Goal: Information Seeking & Learning: Learn about a topic

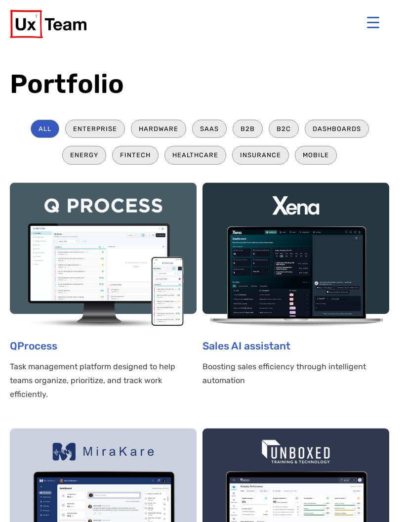
click at [376, 22] on button "Menu Trigger" at bounding box center [373, 22] width 24 height 24
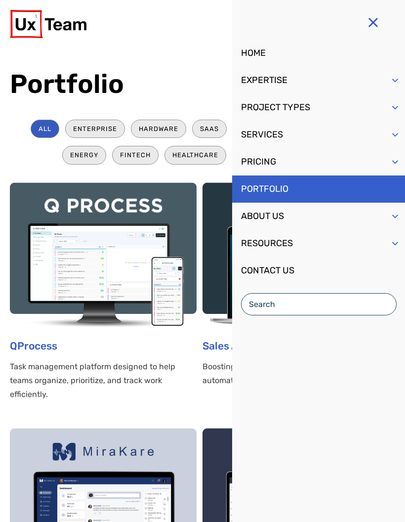
click at [375, 23] on button "Menu Trigger" at bounding box center [373, 22] width 24 height 24
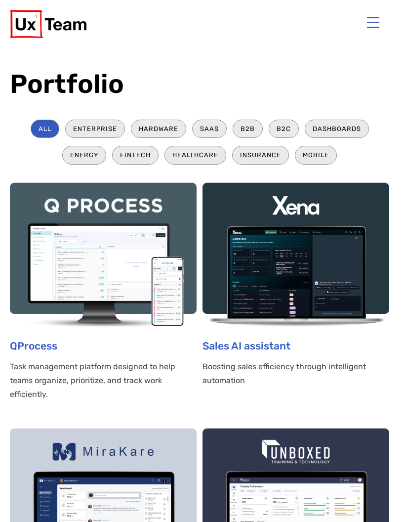
click at [46, 21] on img at bounding box center [48, 24] width 77 height 28
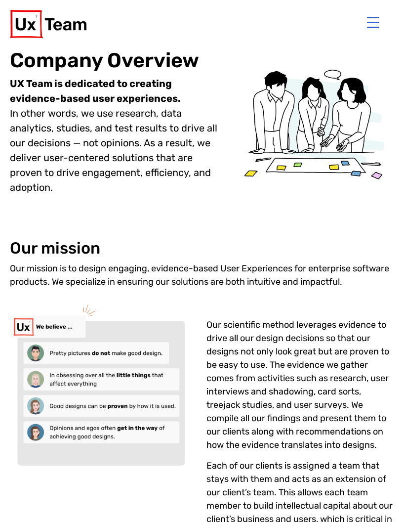
click at [376, 28] on button "Menu Trigger" at bounding box center [373, 22] width 24 height 24
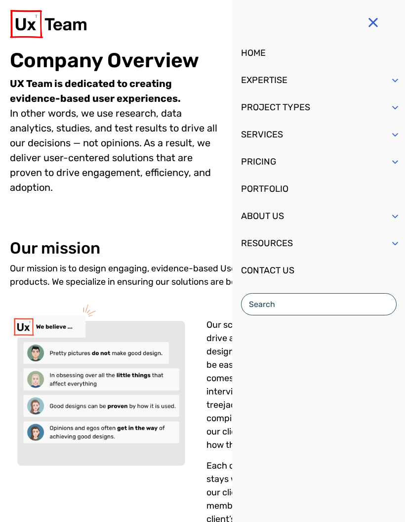
click at [400, 217] on span "Mobile Menu" at bounding box center [395, 216] width 10 height 27
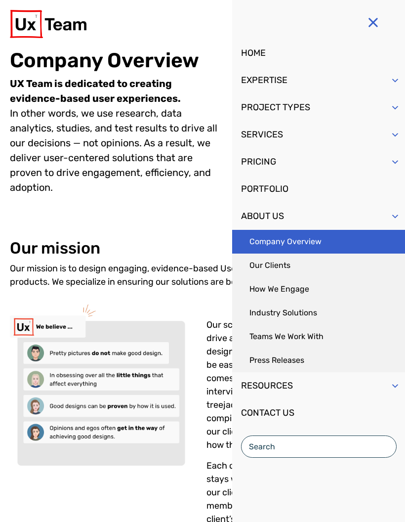
click at [310, 265] on link "Our Clients" at bounding box center [318, 266] width 173 height 24
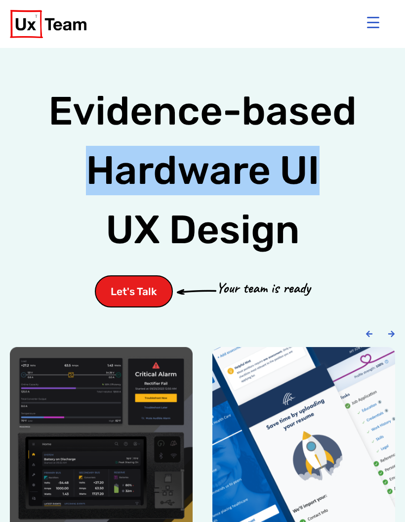
click at [376, 24] on button "Menu Trigger" at bounding box center [373, 22] width 24 height 24
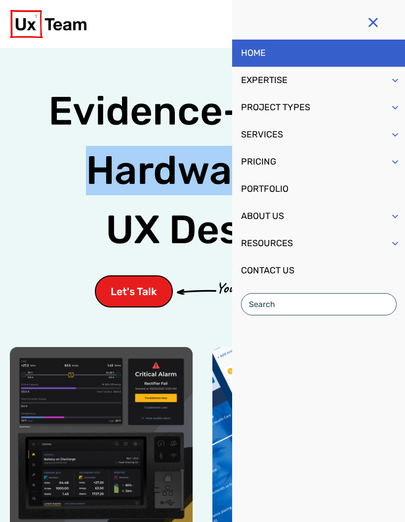
click at [289, 195] on link "PORTFOLIO" at bounding box center [318, 188] width 173 height 27
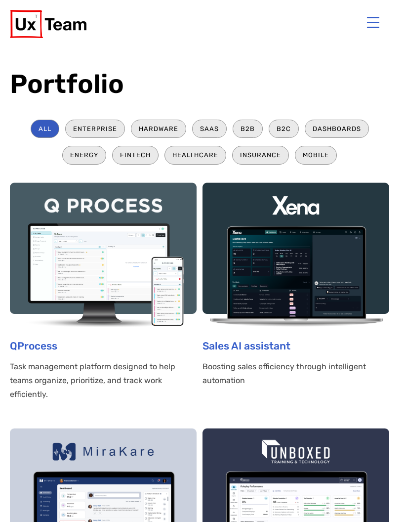
click at [372, 22] on button "Menu Trigger" at bounding box center [373, 22] width 24 height 24
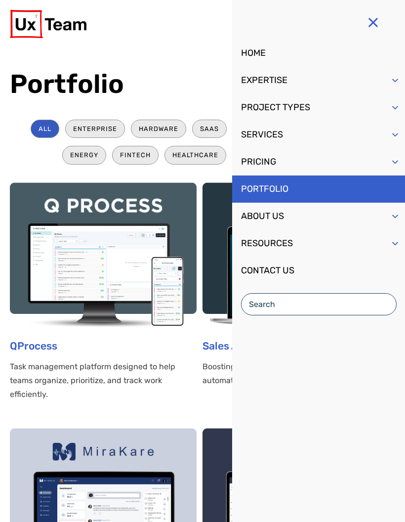
click at [389, 165] on div "Mobile Menu" at bounding box center [396, 157] width 20 height 19
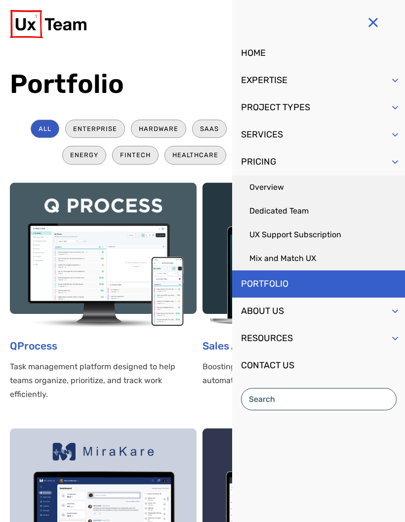
click at [310, 234] on link "UX Support Subscription" at bounding box center [318, 235] width 173 height 24
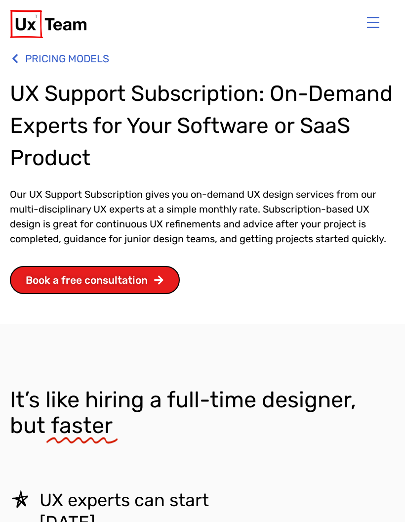
click at [377, 26] on button "Menu Trigger" at bounding box center [373, 22] width 24 height 24
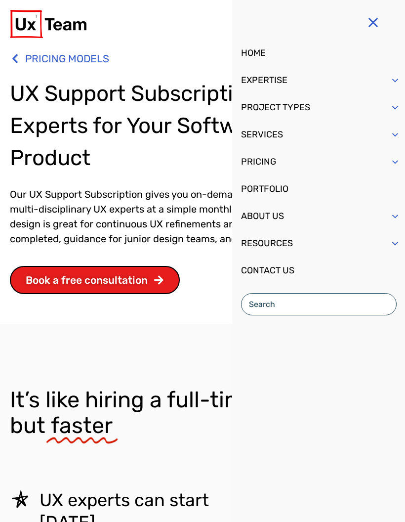
click at [394, 216] on span "Mobile Menu" at bounding box center [395, 216] width 10 height 27
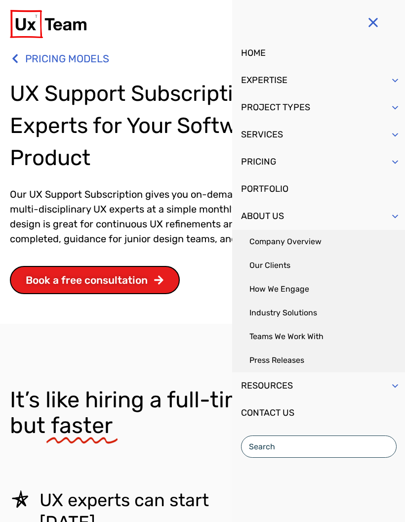
click at [317, 242] on link "Company Overview" at bounding box center [318, 242] width 173 height 24
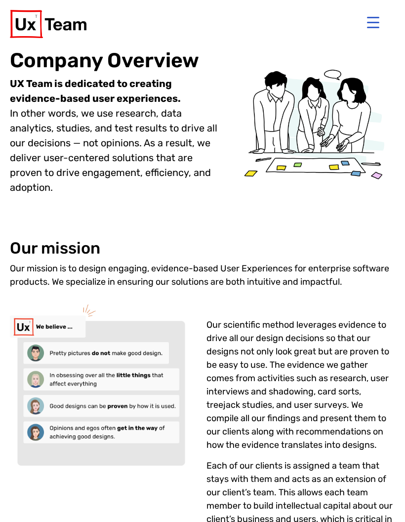
click at [375, 20] on button "Menu Trigger" at bounding box center [373, 22] width 24 height 24
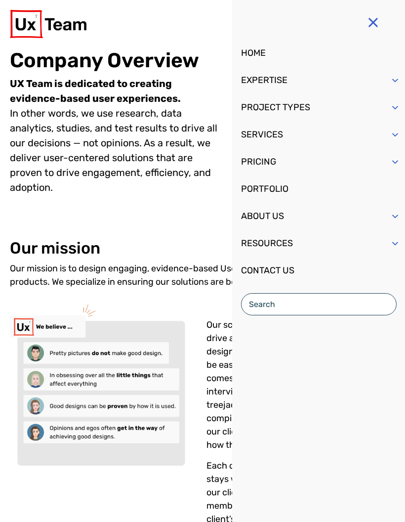
click at [393, 220] on span "Mobile Menu" at bounding box center [395, 216] width 10 height 27
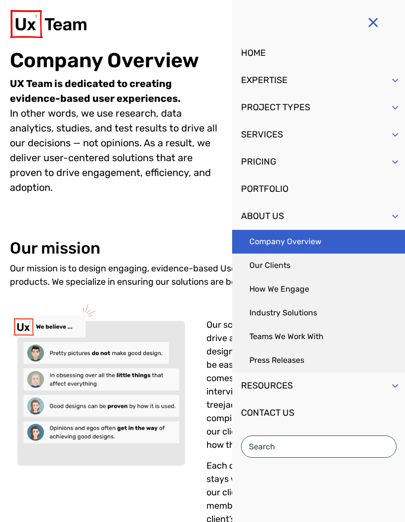
click at [295, 291] on link "How We Engage" at bounding box center [318, 289] width 173 height 24
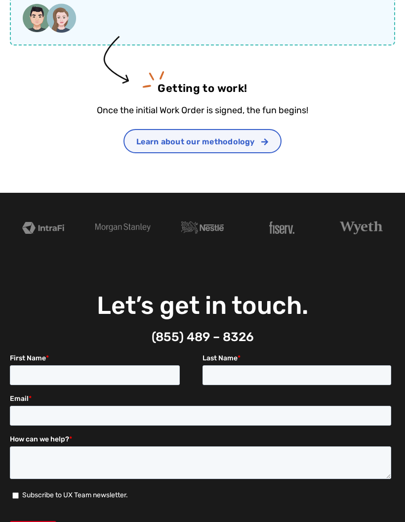
scroll to position [1041, 0]
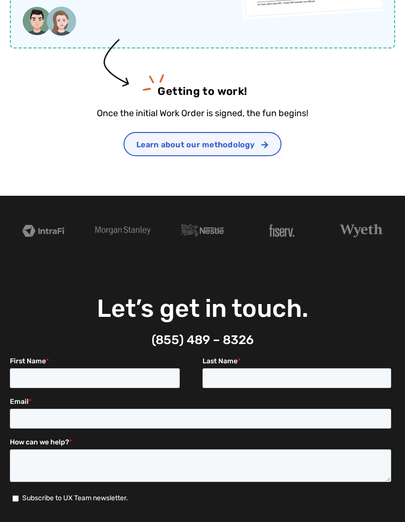
click at [235, 156] on link "Learn about our methodology" at bounding box center [203, 144] width 158 height 24
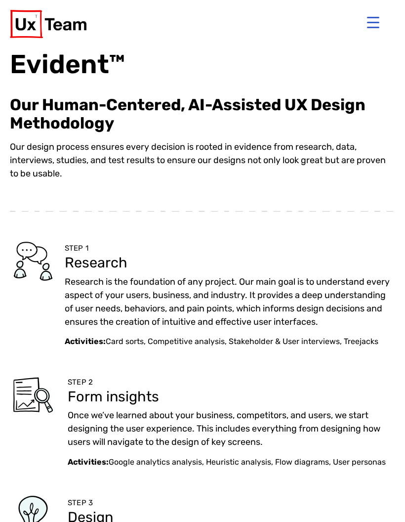
click at [371, 23] on button "Menu Trigger" at bounding box center [373, 22] width 24 height 24
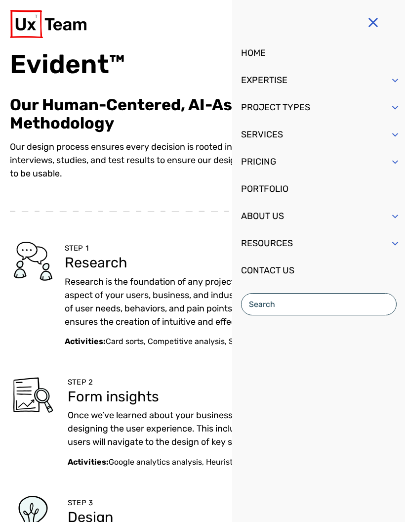
click at [393, 219] on span "Mobile Menu" at bounding box center [395, 216] width 10 height 27
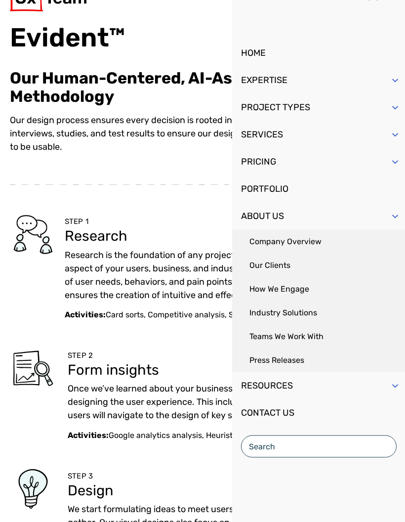
scroll to position [27, 0]
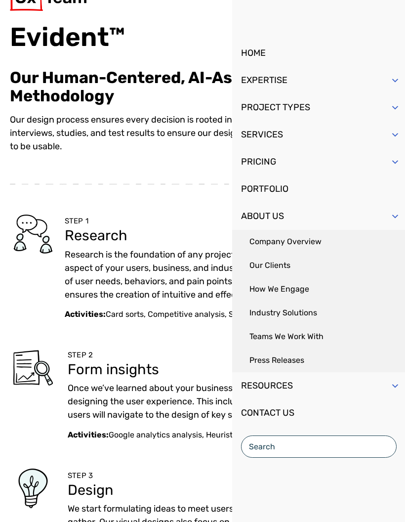
click at [295, 261] on link "Our Clients" at bounding box center [318, 266] width 173 height 24
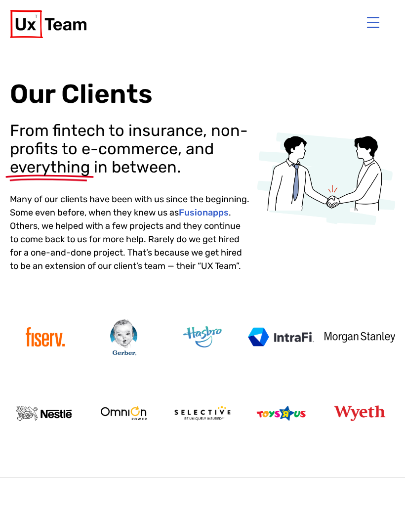
click at [372, 16] on button "Menu Trigger" at bounding box center [373, 22] width 24 height 24
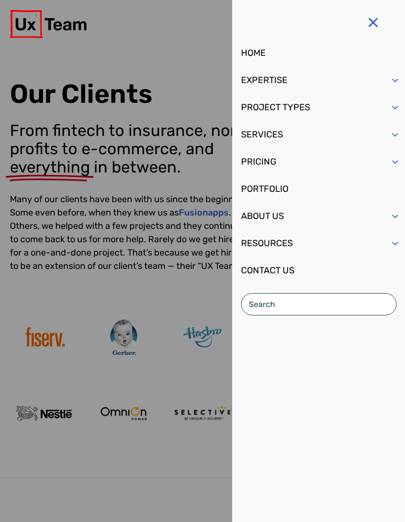
click at [394, 217] on span "Mobile Menu" at bounding box center [395, 216] width 10 height 27
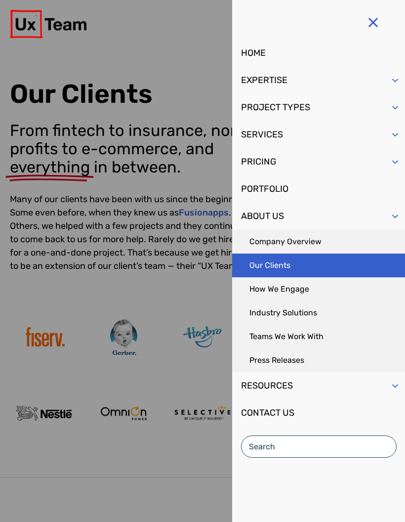
click at [311, 318] on link "Industry Solutions" at bounding box center [318, 313] width 173 height 24
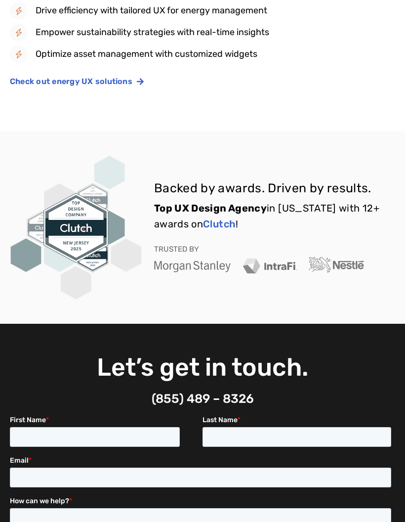
scroll to position [1623, 0]
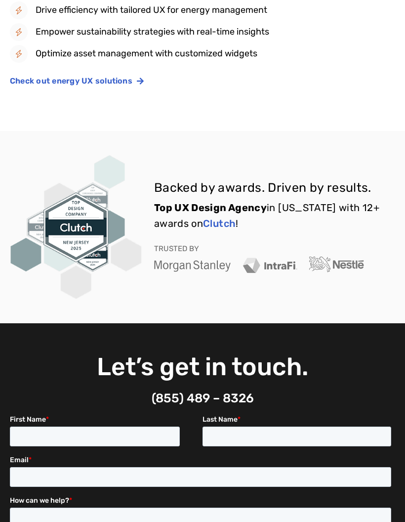
click at [113, 85] on span "Check out energy UX solutions" at bounding box center [71, 82] width 123 height 8
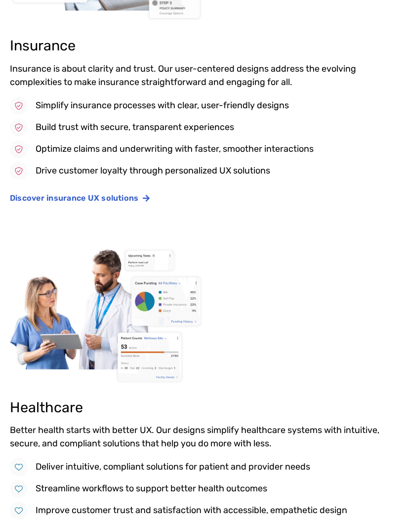
scroll to position [774, 0]
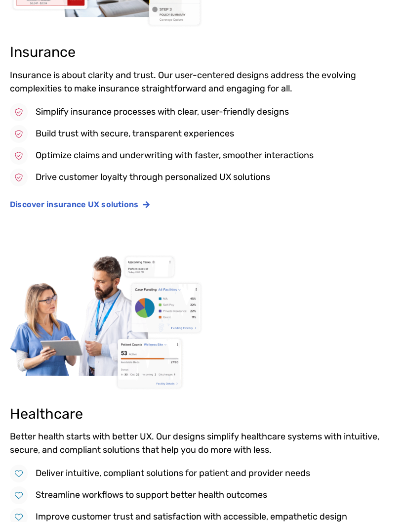
click at [128, 203] on span "Discover insurance UX solutions" at bounding box center [74, 205] width 129 height 8
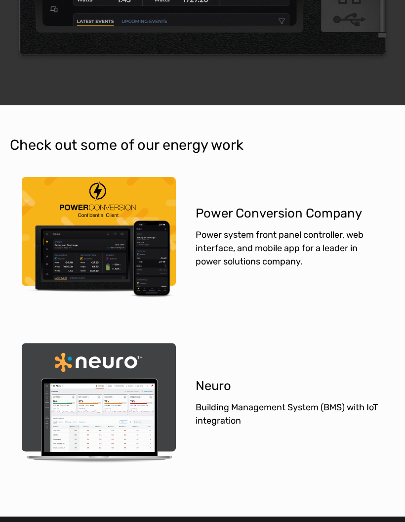
scroll to position [1412, 0]
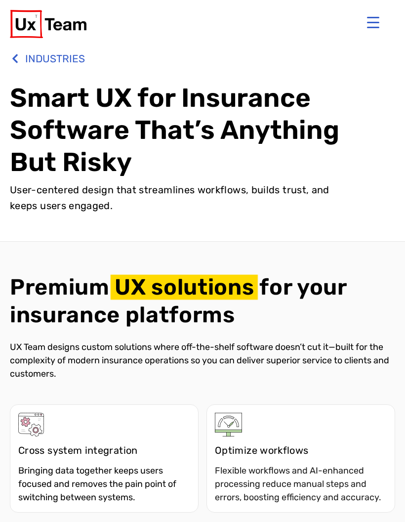
click at [375, 20] on button "Menu Trigger" at bounding box center [373, 22] width 24 height 24
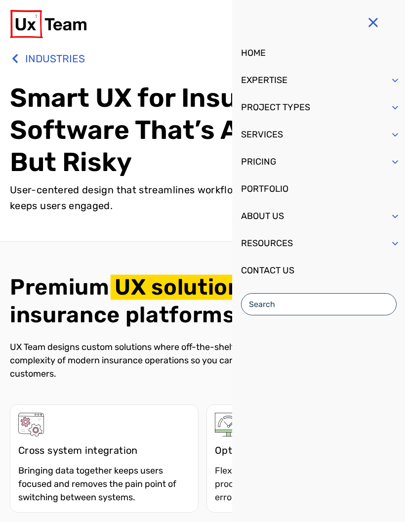
click at [397, 214] on span "Mobile Menu" at bounding box center [395, 216] width 10 height 27
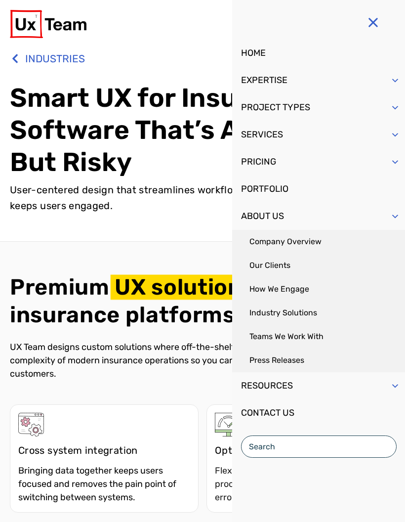
click at [307, 339] on link "Teams We Work With" at bounding box center [318, 337] width 173 height 24
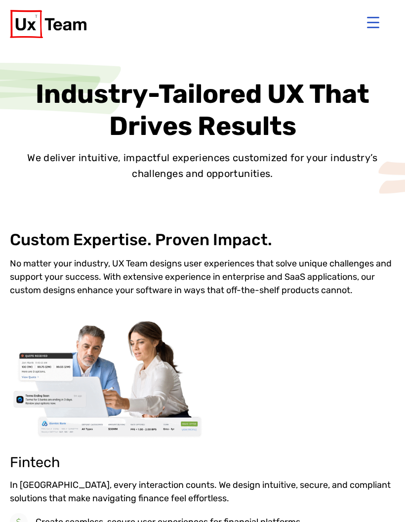
click at [379, 21] on button "Menu Trigger" at bounding box center [373, 22] width 24 height 24
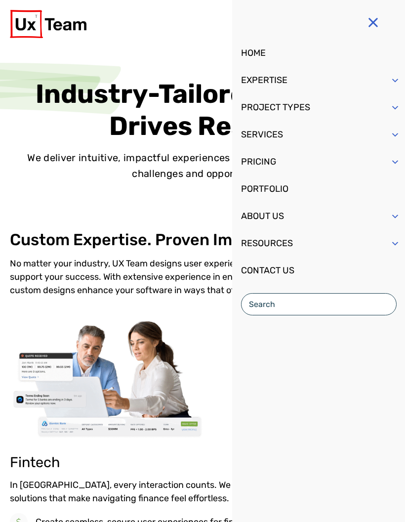
click at [394, 215] on span "Mobile Menu" at bounding box center [395, 216] width 10 height 27
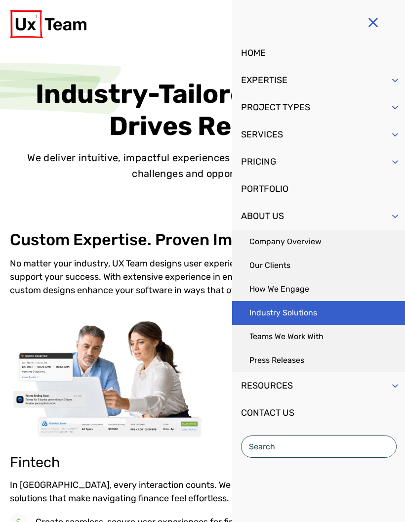
click at [318, 335] on link "Teams We Work With" at bounding box center [318, 337] width 173 height 24
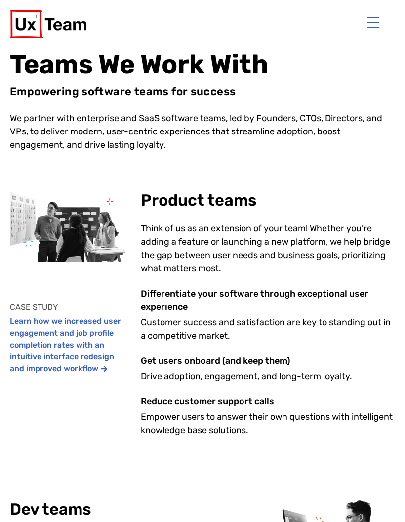
click at [374, 19] on button "Menu Trigger" at bounding box center [373, 22] width 24 height 24
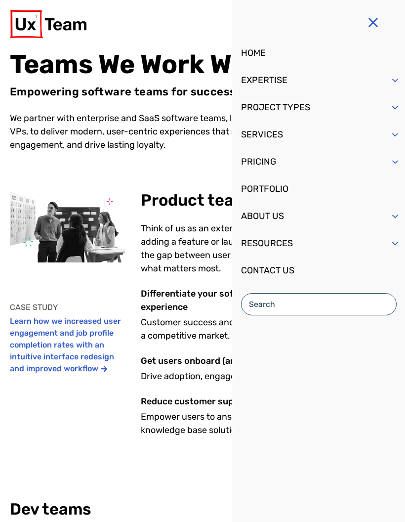
click at [395, 246] on span "Mobile Menu" at bounding box center [395, 243] width 10 height 27
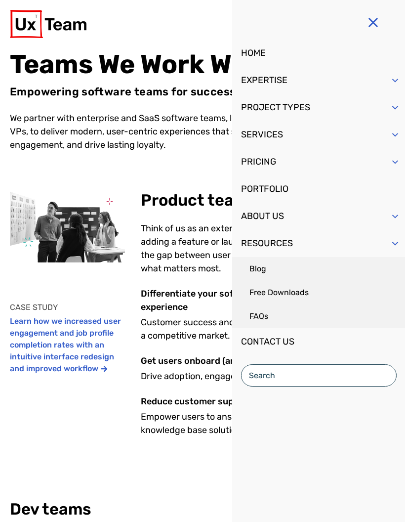
click at [391, 233] on span "Mobile Menu" at bounding box center [395, 243] width 10 height 27
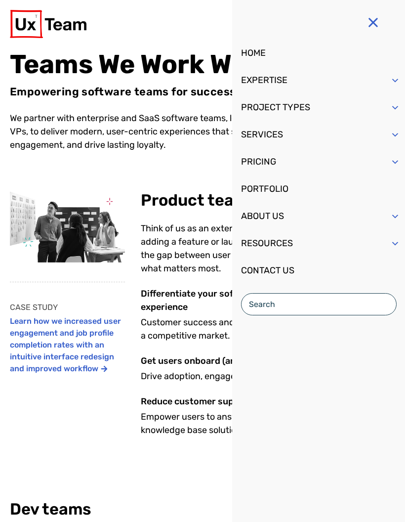
click at [395, 215] on span "Mobile Menu" at bounding box center [395, 216] width 10 height 27
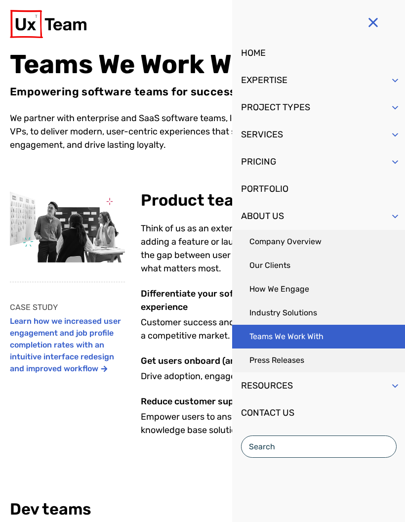
click at [307, 365] on link "Press Releases" at bounding box center [318, 360] width 173 height 24
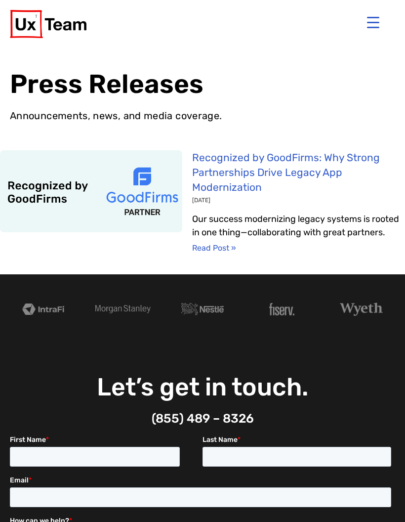
click at [384, 12] on button "Menu Trigger" at bounding box center [373, 22] width 24 height 24
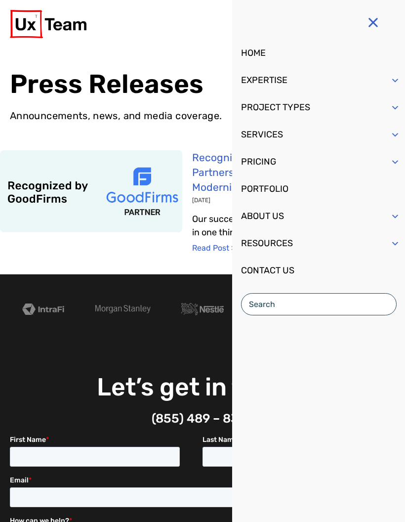
click at [394, 243] on span "Mobile Menu" at bounding box center [395, 243] width 10 height 27
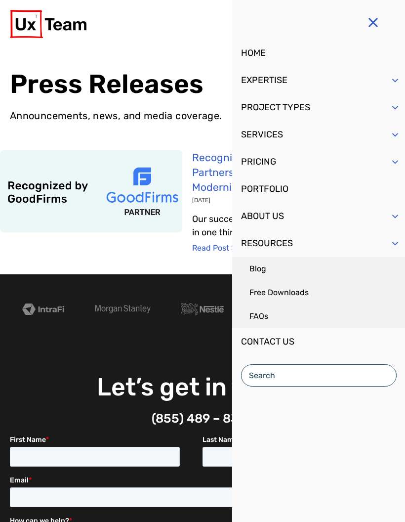
click at [290, 267] on link "Blog" at bounding box center [318, 269] width 173 height 24
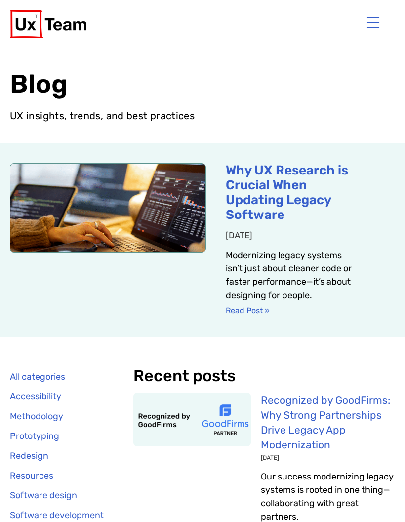
click at [372, 24] on button "Menu Trigger" at bounding box center [373, 22] width 24 height 24
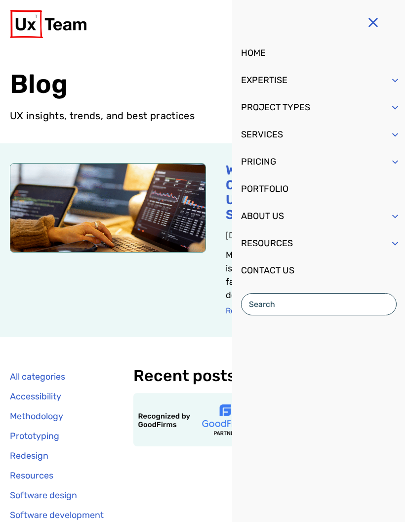
click at [393, 246] on span "Mobile Menu" at bounding box center [395, 243] width 10 height 27
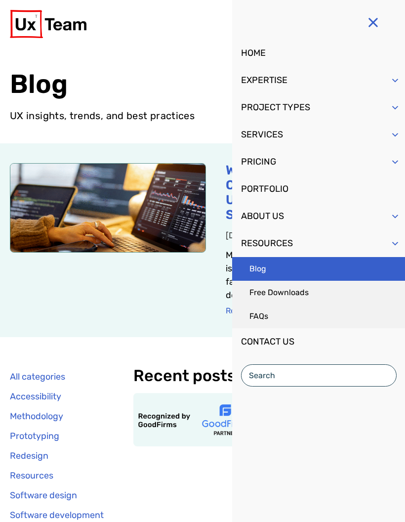
click at [329, 294] on link "Free Downloads" at bounding box center [318, 293] width 173 height 24
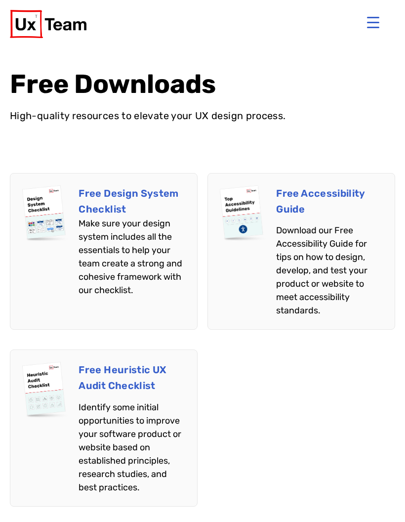
click at [371, 19] on button "Menu Trigger" at bounding box center [373, 22] width 24 height 24
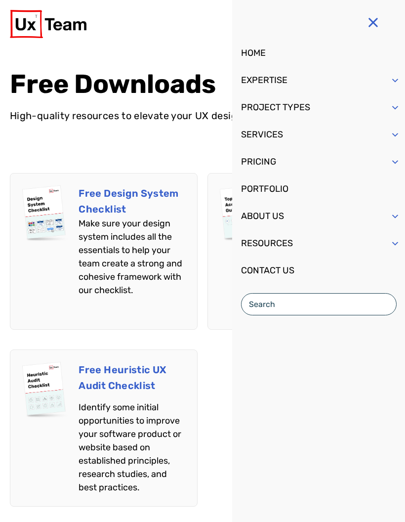
click at [394, 243] on span "Mobile Menu" at bounding box center [395, 243] width 10 height 27
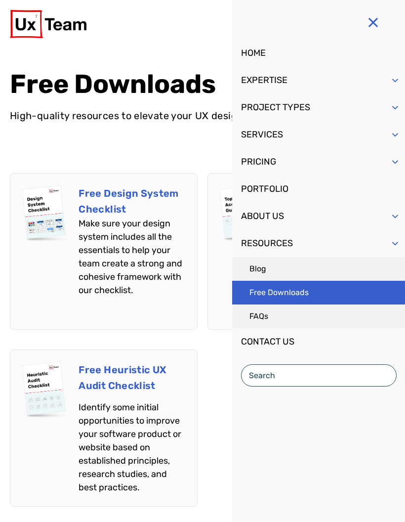
click at [286, 313] on link "FAQs" at bounding box center [318, 316] width 173 height 24
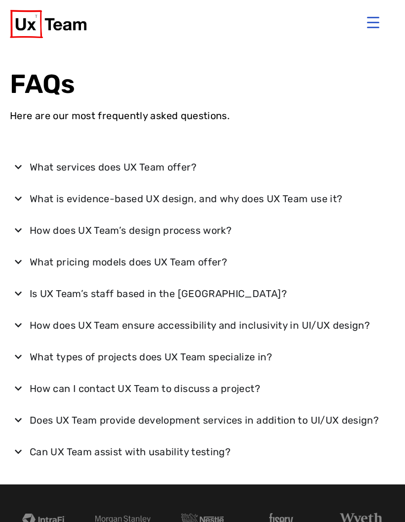
click at [374, 16] on button "Menu Trigger" at bounding box center [373, 22] width 24 height 24
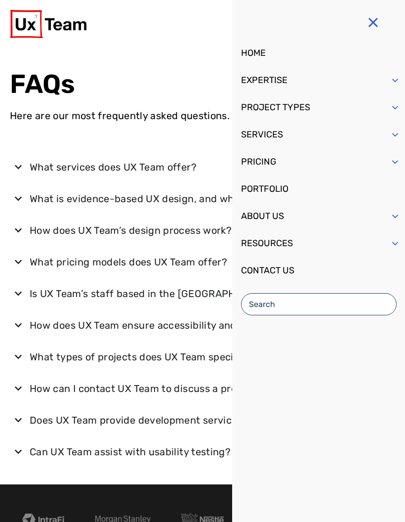
click at [297, 270] on link "CONTACT US" at bounding box center [318, 270] width 173 height 27
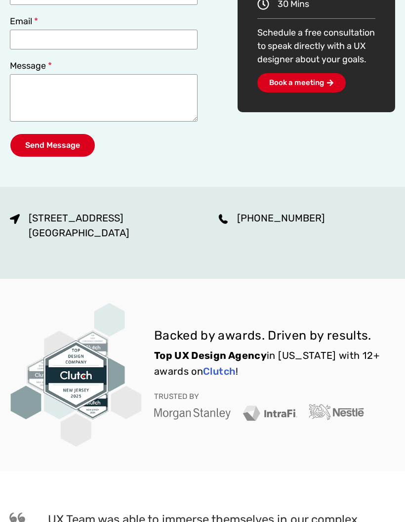
scroll to position [286, 0]
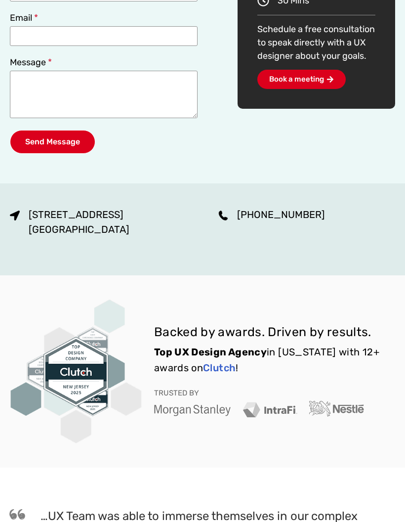
click at [96, 250] on span "785 Franklin Avenue # 750 Franklin Lakes, NJ 07417" at bounding box center [77, 229] width 103 height 44
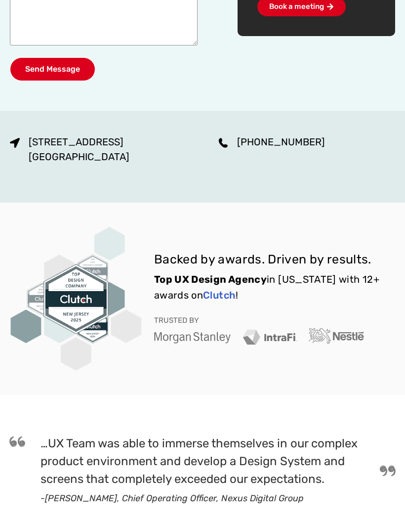
scroll to position [0, 0]
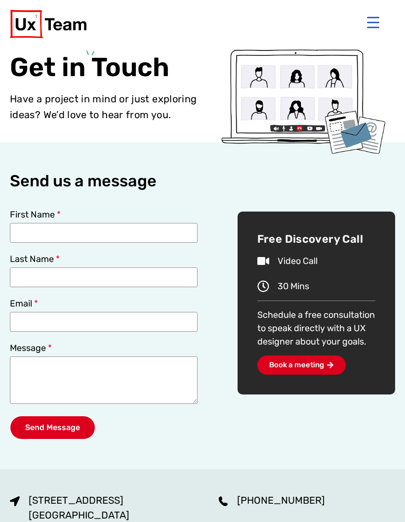
click at [380, 18] on button "Menu Trigger" at bounding box center [373, 22] width 24 height 24
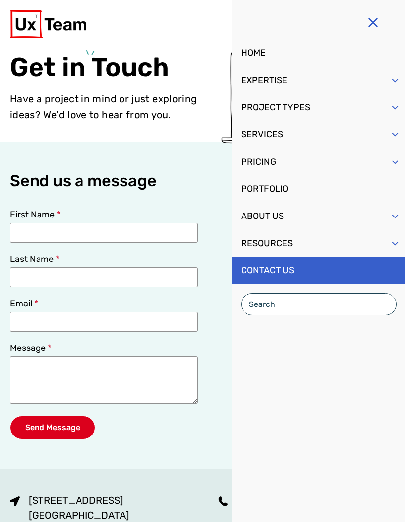
click at [166, 153] on div "Send us a message First Name Last Name Email Message Send Message Free Discover…" at bounding box center [203, 305] width 386 height 327
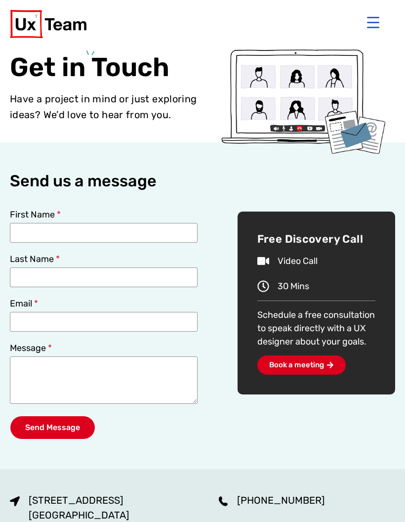
click at [377, 15] on button "Menu Trigger" at bounding box center [373, 22] width 24 height 24
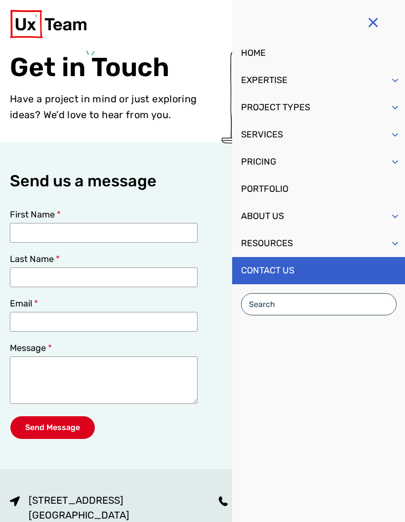
click at [347, 220] on link "ABOUT US" at bounding box center [318, 216] width 173 height 27
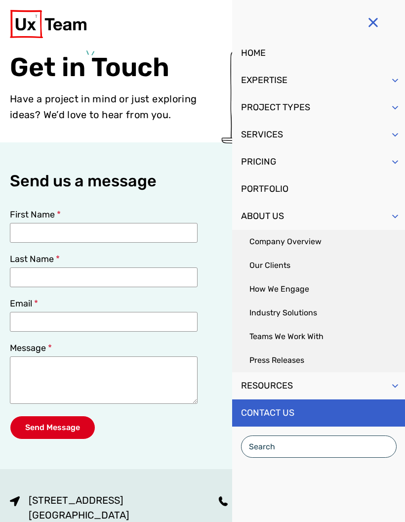
click at [287, 270] on link "Our Clients" at bounding box center [318, 266] width 173 height 24
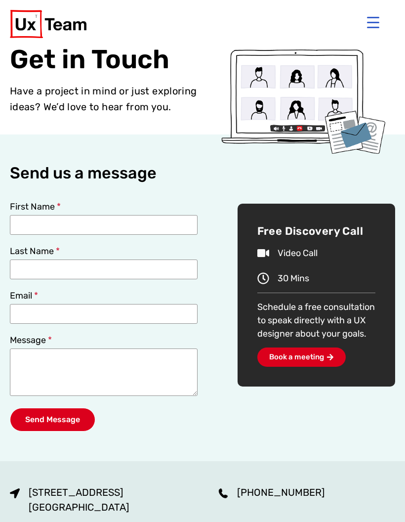
click at [375, 23] on button "Menu Trigger" at bounding box center [373, 22] width 24 height 24
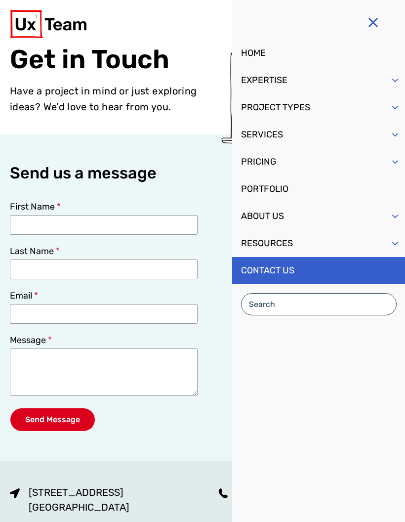
click at [387, 217] on div "Mobile Menu" at bounding box center [396, 212] width 20 height 19
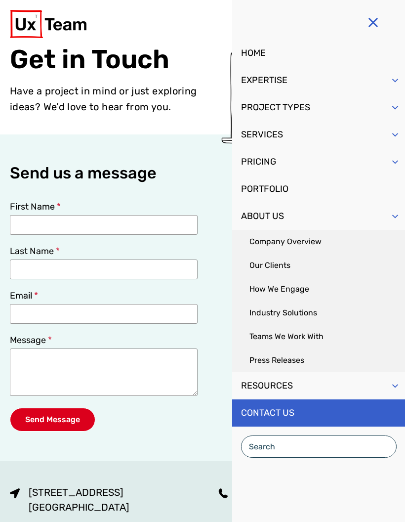
click at [22, 61] on div "Get in Touch Have a project in mind or just exploring ideas? We’d love to hear …" at bounding box center [106, 81] width 193 height 67
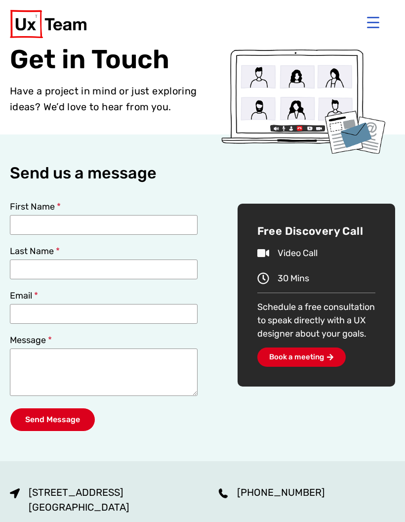
click at [42, 21] on img at bounding box center [48, 24] width 77 height 28
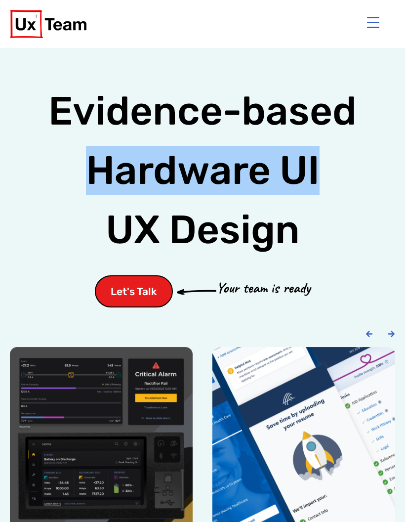
click at [374, 22] on button "Menu Trigger" at bounding box center [373, 22] width 24 height 24
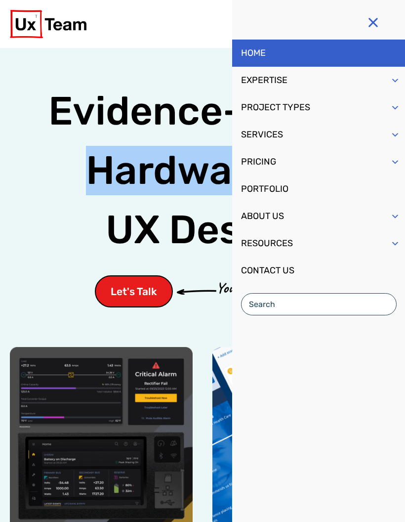
click at [390, 109] on span "Mobile Menu" at bounding box center [395, 107] width 10 height 27
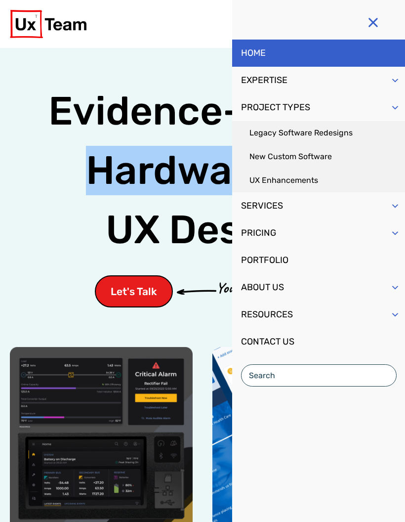
click at [393, 81] on span "Mobile Menu" at bounding box center [395, 80] width 10 height 27
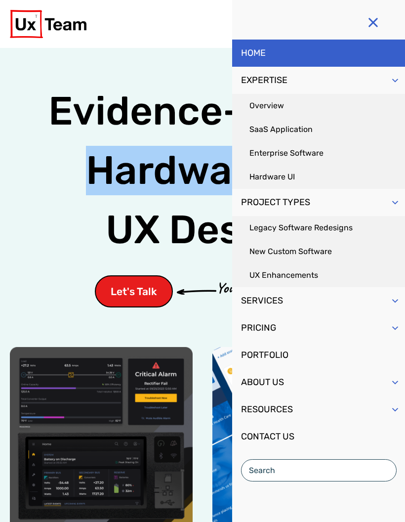
click at [316, 149] on link "Enterprise Software" at bounding box center [318, 153] width 173 height 24
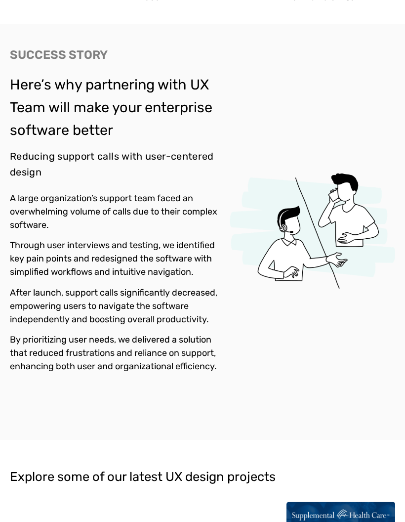
scroll to position [1141, 0]
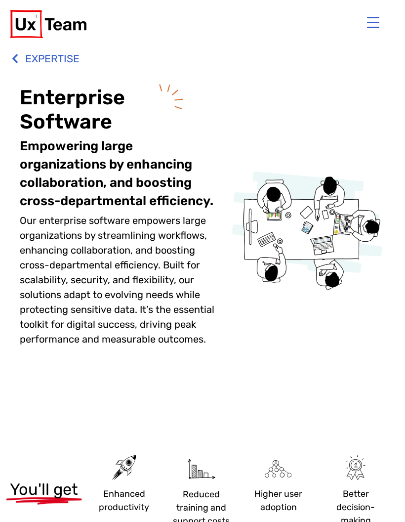
scroll to position [1141, 0]
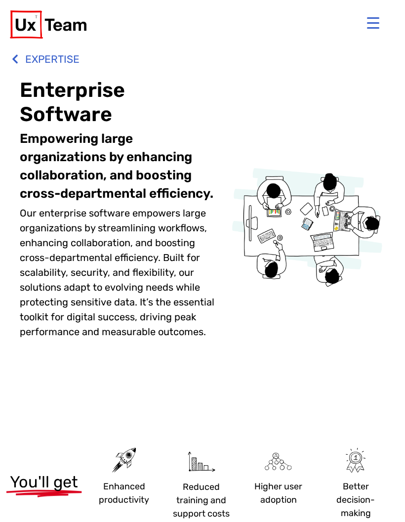
click at [376, 21] on button "Menu Trigger" at bounding box center [373, 22] width 24 height 24
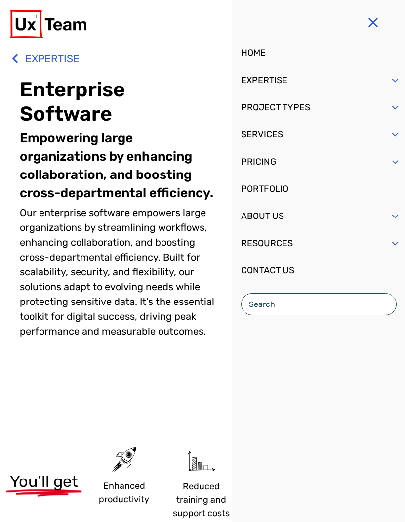
click at [281, 200] on link "PORTFOLIO" at bounding box center [318, 188] width 173 height 27
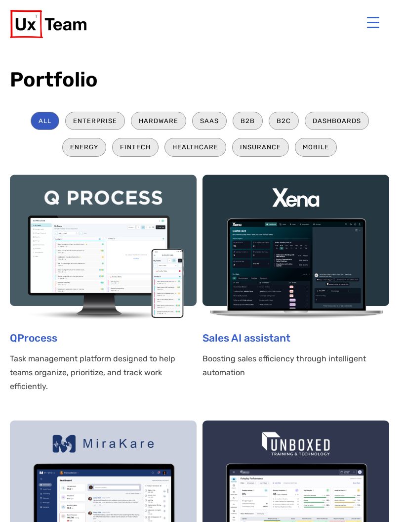
click at [129, 268] on img at bounding box center [103, 247] width 187 height 146
click at [325, 277] on img at bounding box center [296, 247] width 187 height 146
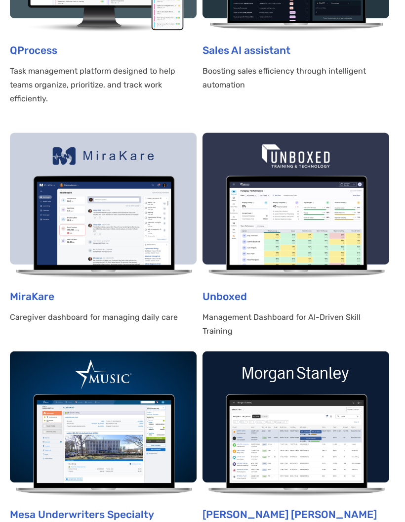
scroll to position [266, 0]
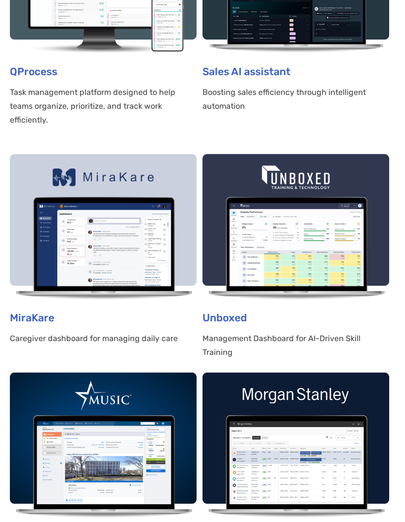
click at [141, 261] on img at bounding box center [103, 227] width 187 height 146
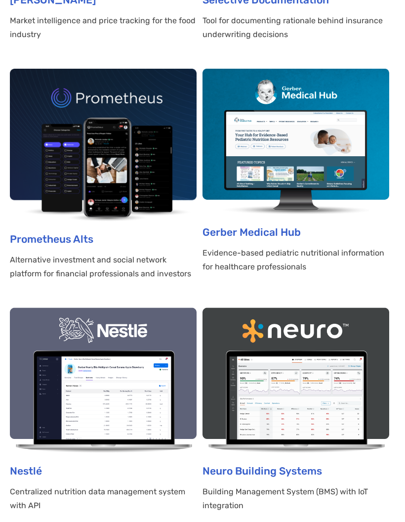
scroll to position [1510, 0]
click at [147, 399] on img at bounding box center [103, 380] width 187 height 146
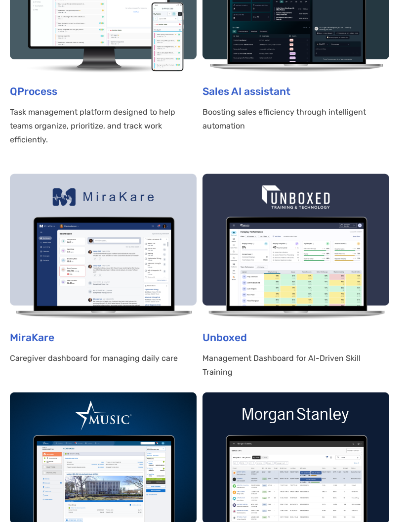
scroll to position [247, 0]
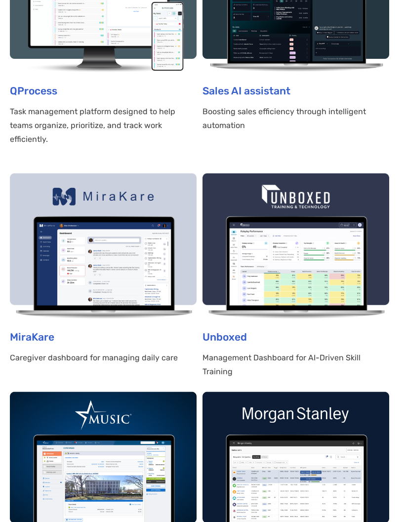
click at [305, 263] on img at bounding box center [296, 246] width 187 height 146
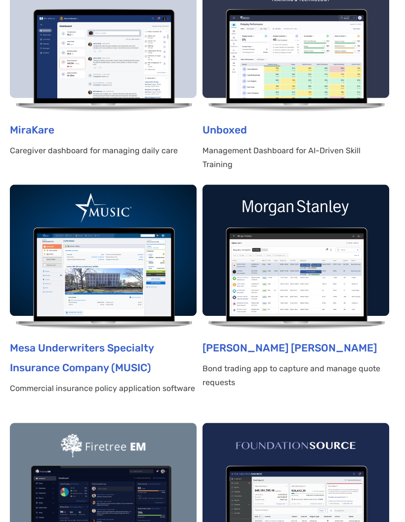
scroll to position [454, 0]
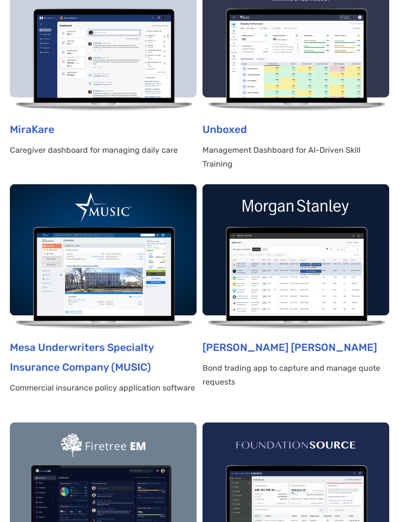
click at [158, 291] on img at bounding box center [103, 257] width 187 height 146
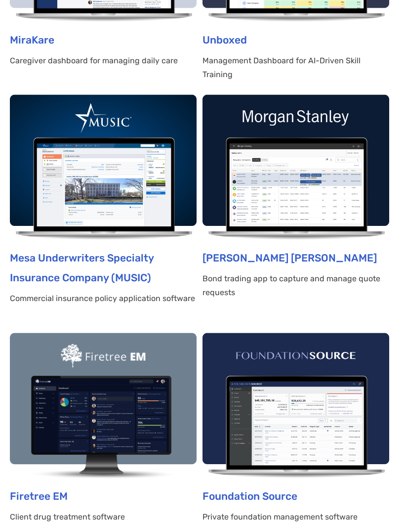
scroll to position [544, 0]
click at [317, 194] on img at bounding box center [296, 167] width 187 height 146
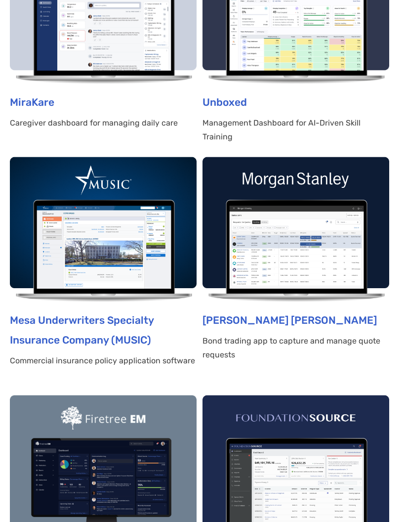
scroll to position [584, 0]
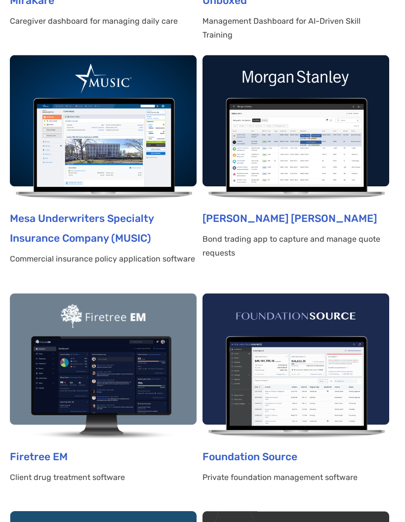
click at [138, 378] on img at bounding box center [103, 366] width 187 height 146
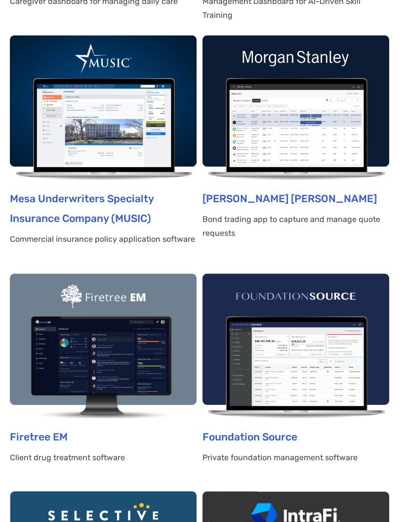
scroll to position [615, 0]
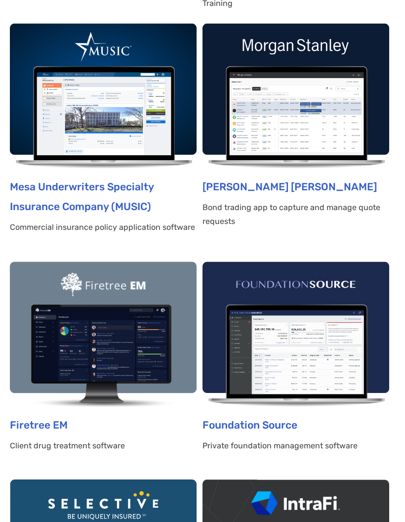
click at [310, 353] on img at bounding box center [296, 334] width 187 height 146
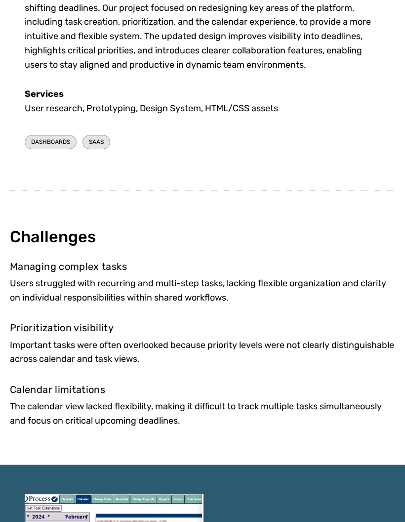
scroll to position [595, 0]
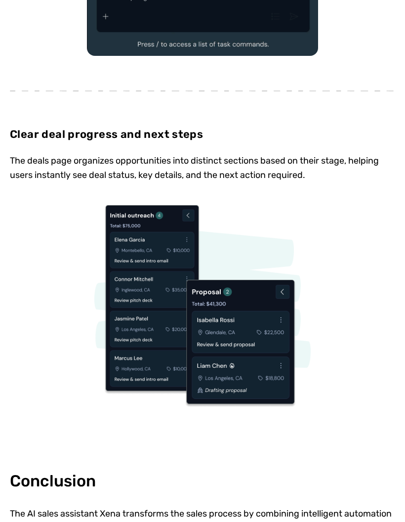
scroll to position [2297, 0]
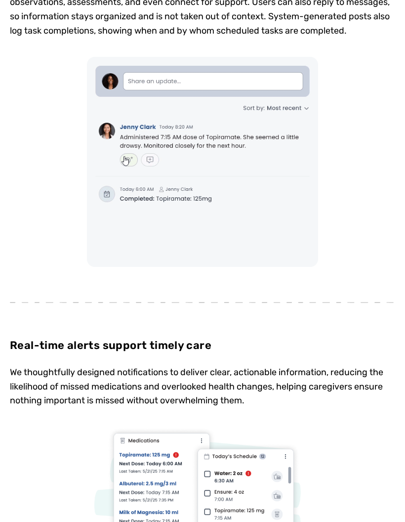
scroll to position [2002, 0]
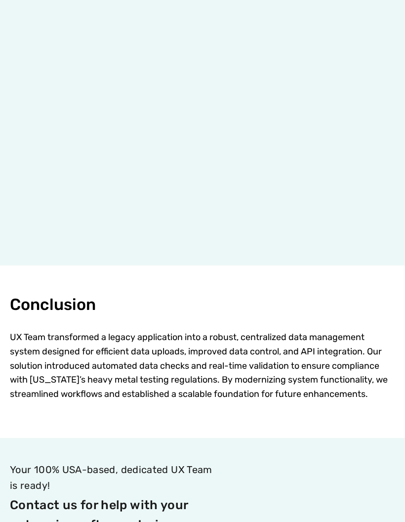
scroll to position [1975, 0]
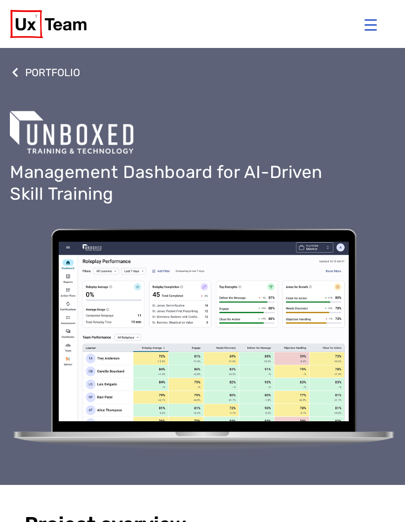
scroll to position [9, 0]
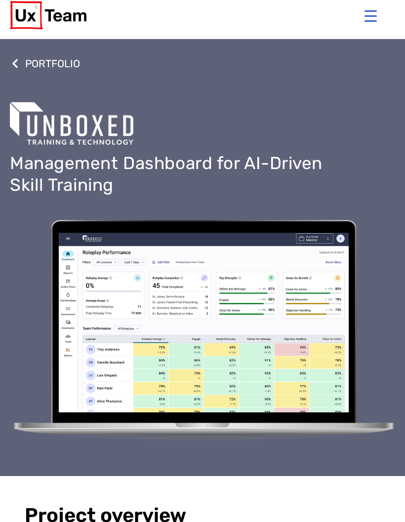
click at [141, 69] on div "PORTFOLIO Management Dashboard for AI-Driven Skill Training" at bounding box center [203, 257] width 386 height 437
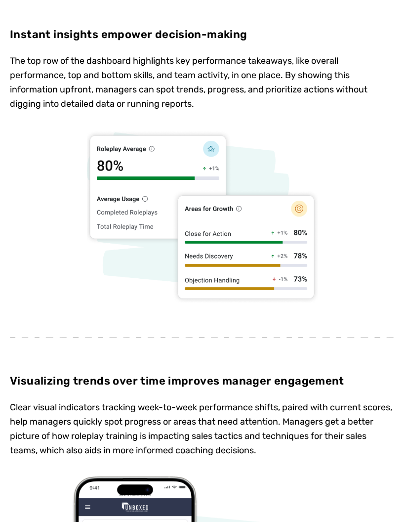
scroll to position [1889, 0]
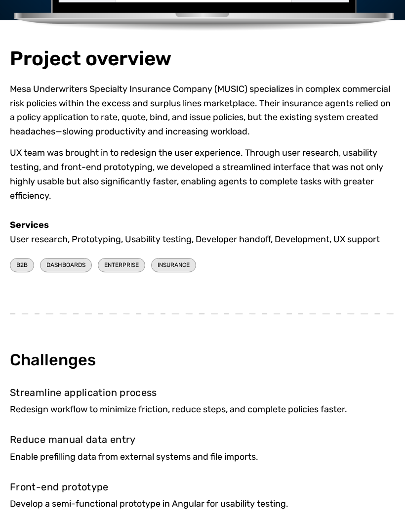
scroll to position [416, 0]
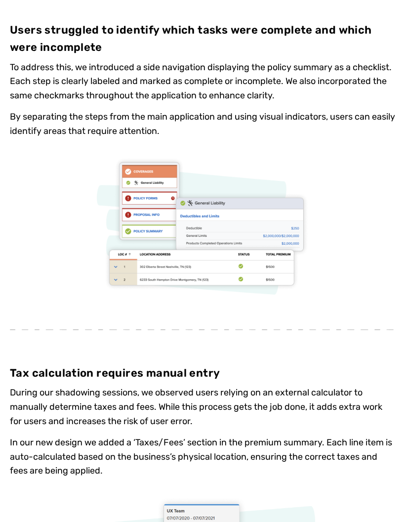
scroll to position [1494, 0]
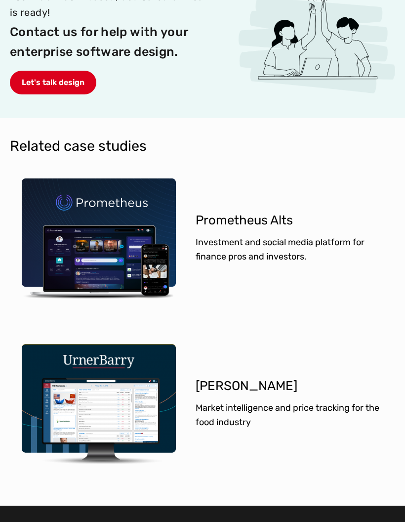
scroll to position [2768, 0]
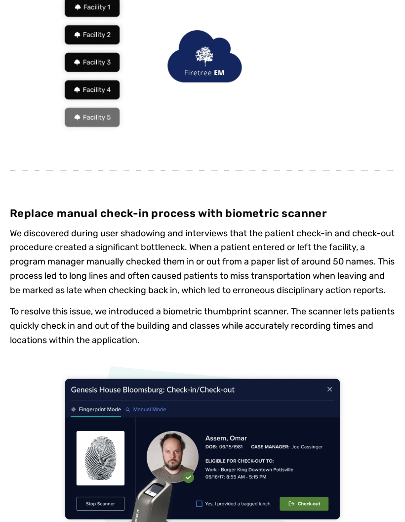
scroll to position [2336, 0]
